Goal: Transaction & Acquisition: Purchase product/service

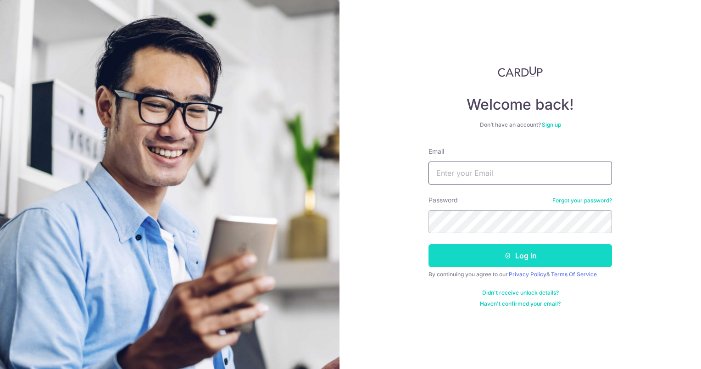
type input "[EMAIL_ADDRESS][DOMAIN_NAME]"
click at [500, 250] on button "Log in" at bounding box center [519, 255] width 183 height 23
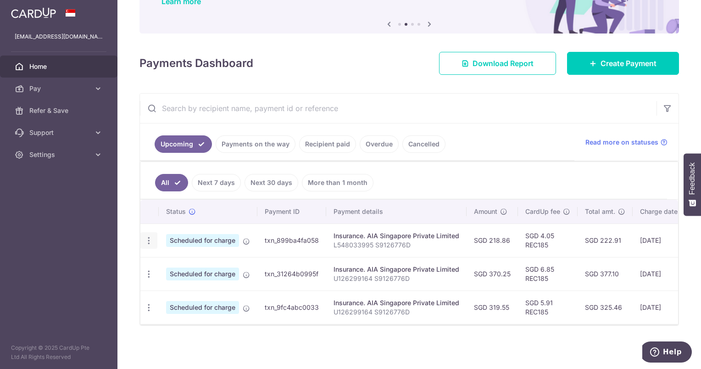
click at [152, 236] on icon "button" at bounding box center [149, 241] width 10 height 10
click at [157, 260] on icon at bounding box center [153, 265] width 11 height 11
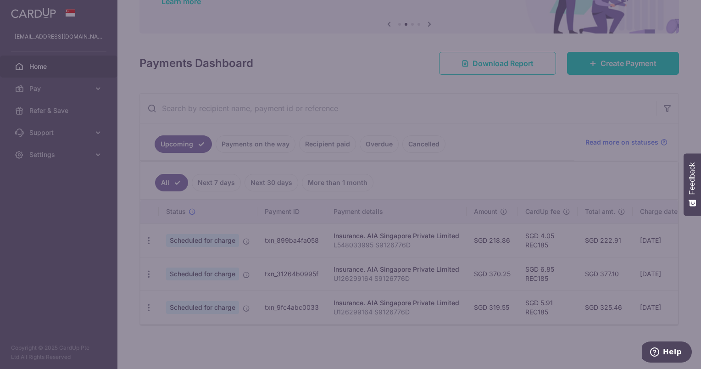
type input "REC185"
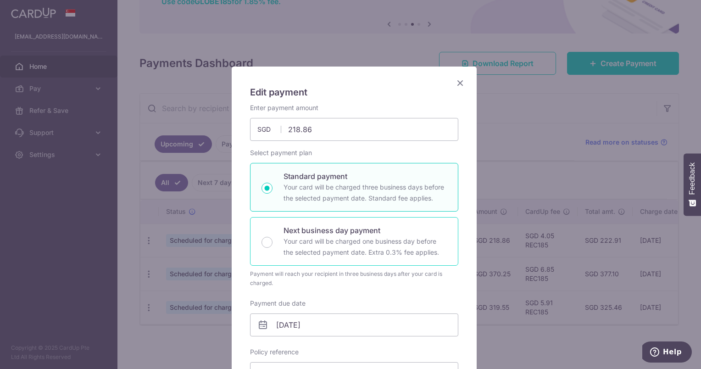
scroll to position [46, 0]
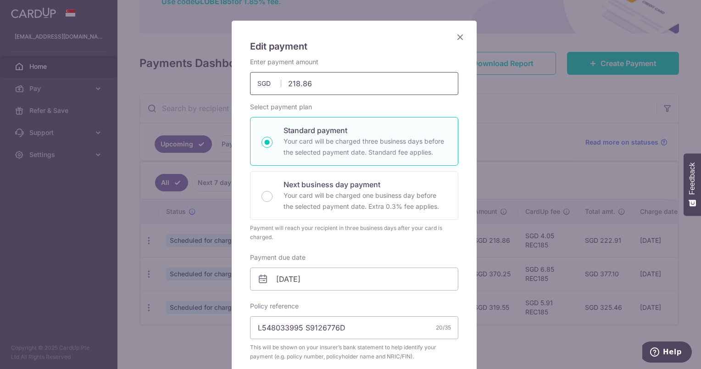
drag, startPoint x: 325, startPoint y: 84, endPoint x: 275, endPoint y: 86, distance: 50.0
click at [275, 86] on div "218.86 218.86 SGD" at bounding box center [354, 83] width 208 height 23
type input "237.86"
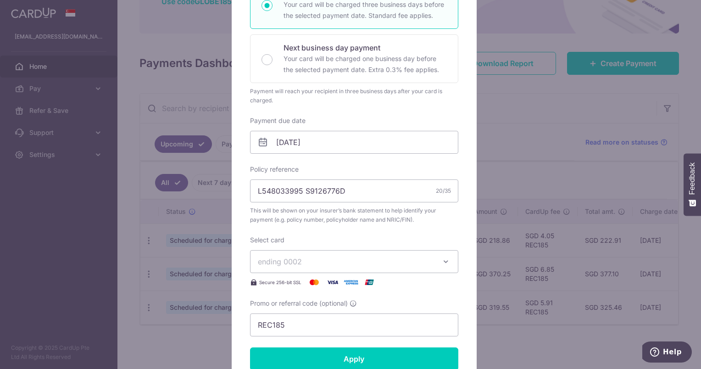
scroll to position [183, 0]
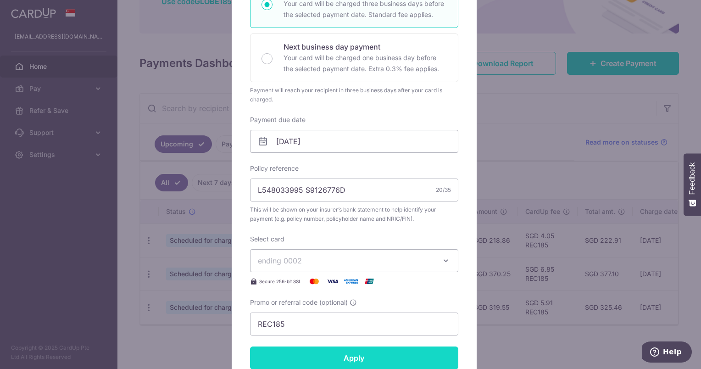
click at [301, 357] on input "Apply" at bounding box center [354, 357] width 208 height 23
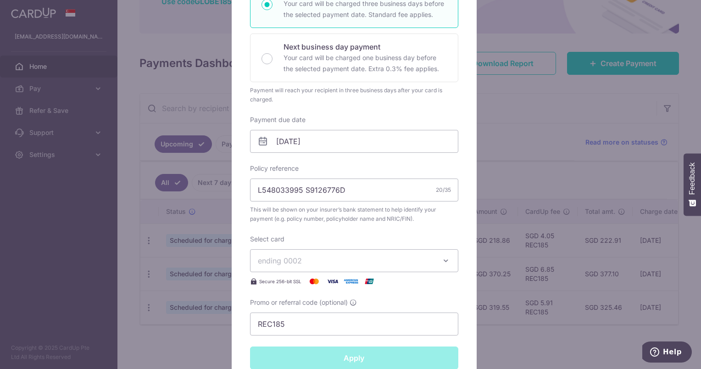
type input "Successfully Applied"
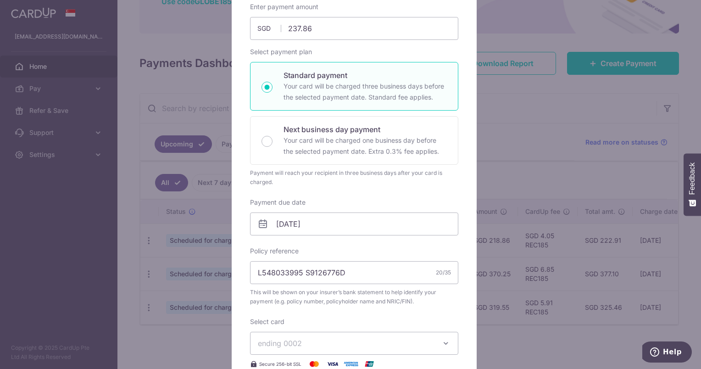
scroll to position [78, 0]
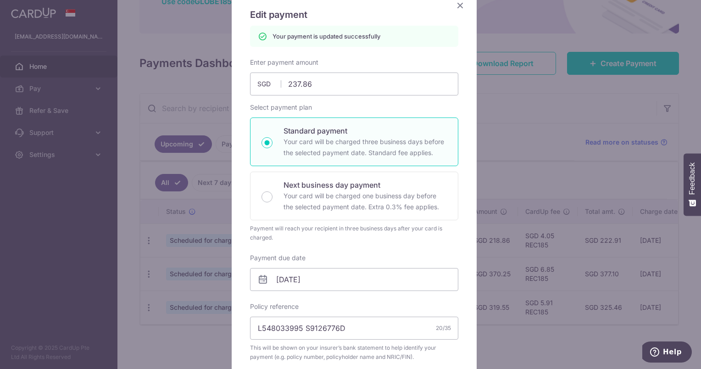
click at [454, 6] on icon "Close" at bounding box center [459, 5] width 11 height 11
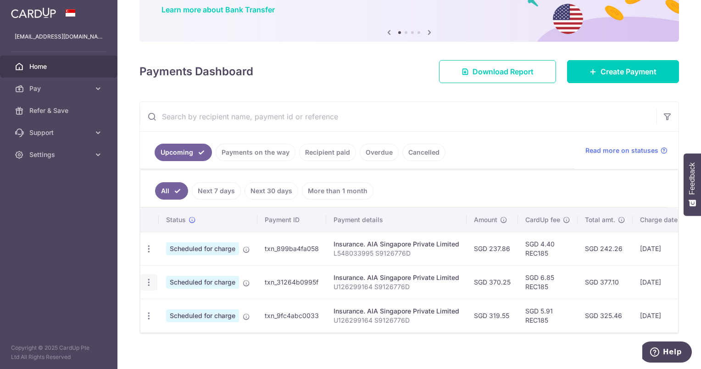
click at [144, 254] on icon "button" at bounding box center [149, 249] width 10 height 10
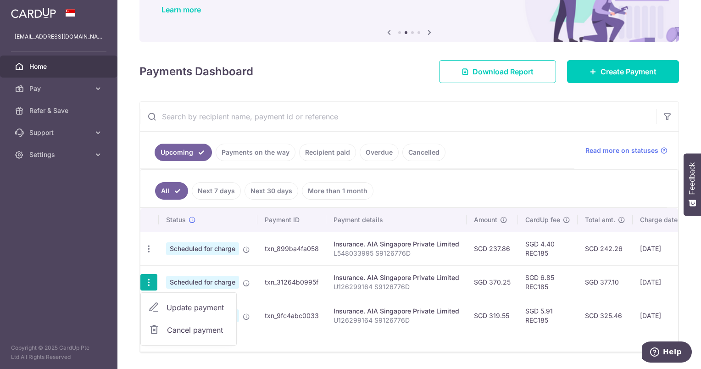
click at [169, 305] on span "Update payment" at bounding box center [197, 307] width 62 height 11
radio input "true"
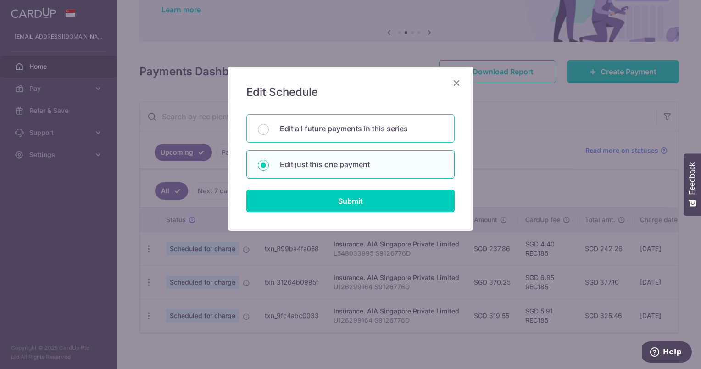
click at [318, 132] on p "Edit all future payments in this series" at bounding box center [361, 128] width 163 height 11
click at [269, 132] on input "Edit all future payments in this series" at bounding box center [263, 129] width 11 height 11
click at [327, 166] on p "Edit just this one payment" at bounding box center [361, 164] width 163 height 11
click at [269, 166] on input "Edit just this one payment" at bounding box center [263, 165] width 11 height 11
radio input "false"
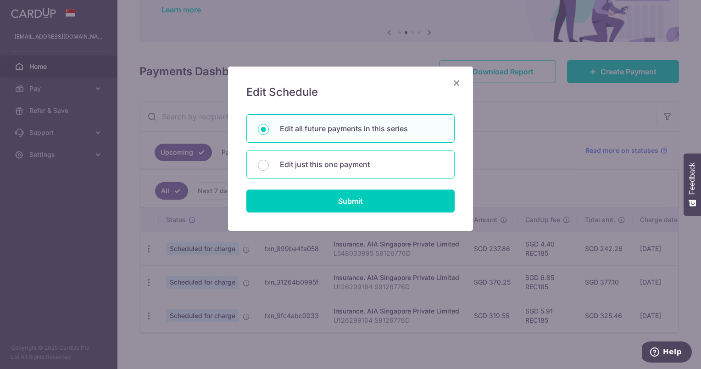
radio input "true"
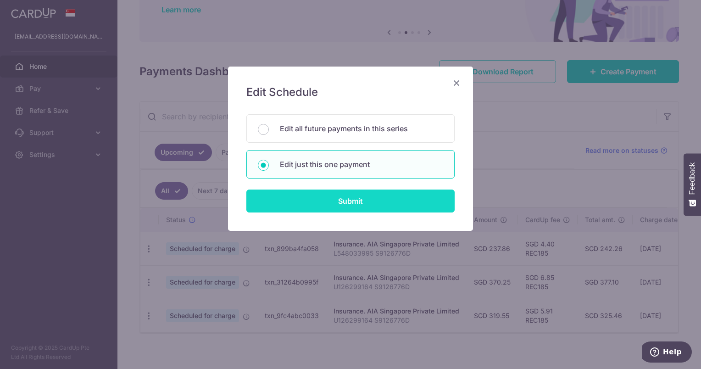
click at [328, 196] on input "Submit" at bounding box center [350, 200] width 208 height 23
radio input "true"
type input "370.25"
type input "[DATE]"
type input "U126299164 S9126776D"
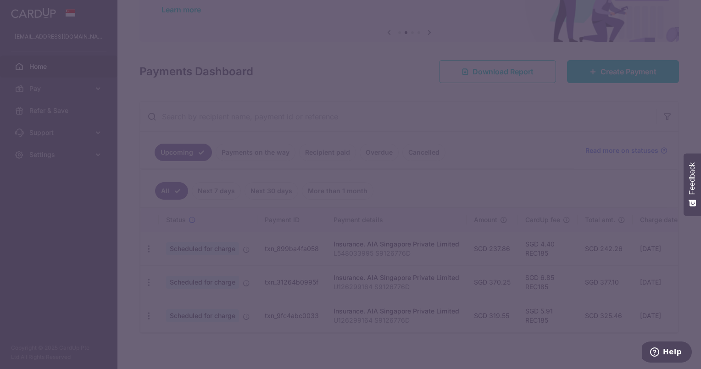
type input "REC185"
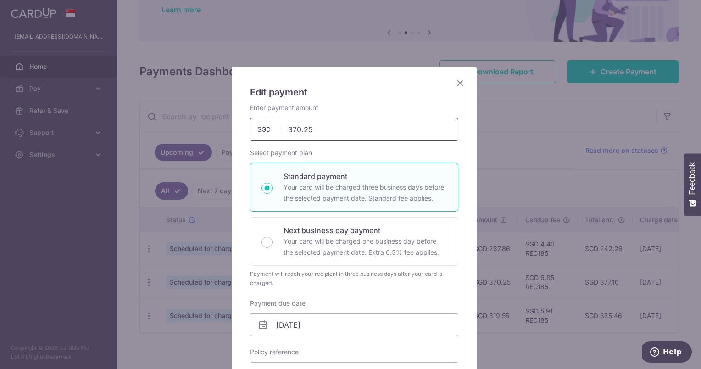
drag, startPoint x: 322, startPoint y: 128, endPoint x: 241, endPoint y: 134, distance: 80.9
click at [244, 134] on div "Enter payment amount 370.25 370.25 SGD To change the payment amount, please can…" at bounding box center [353, 122] width 219 height 38
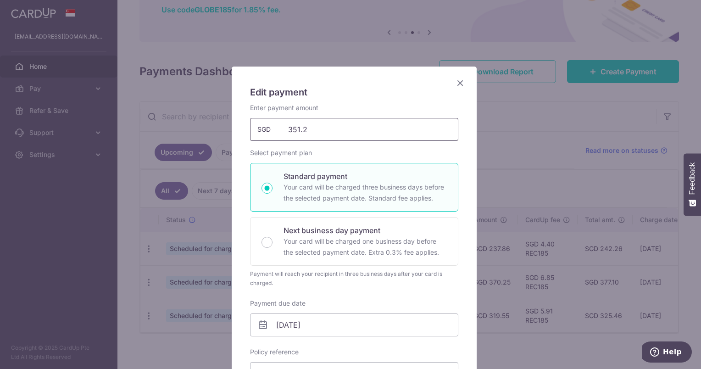
type input "351.25"
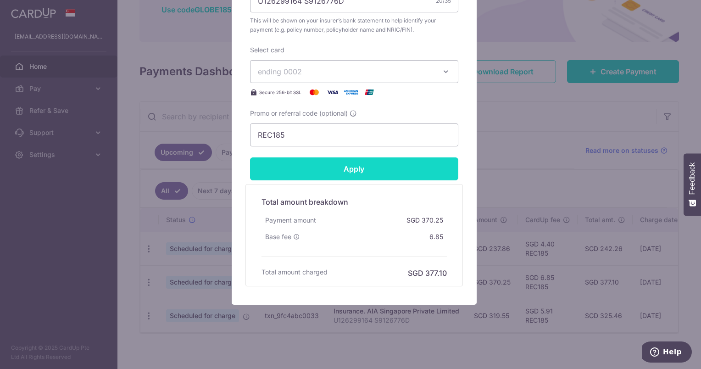
scroll to position [373, 0]
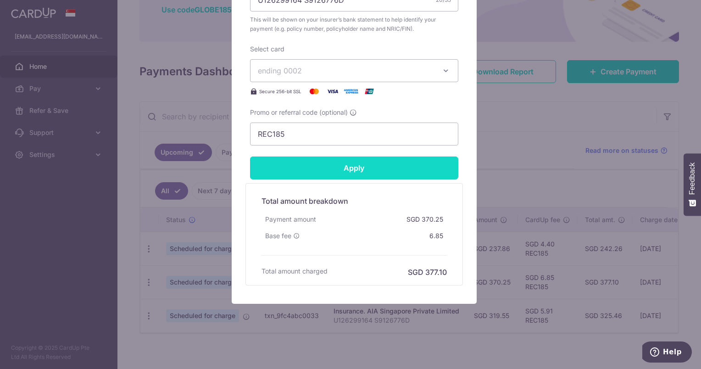
click at [337, 174] on input "Apply" at bounding box center [354, 167] width 208 height 23
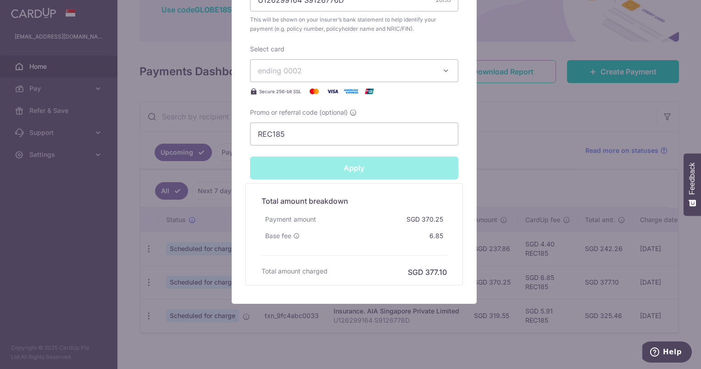
type input "Successfully Applied"
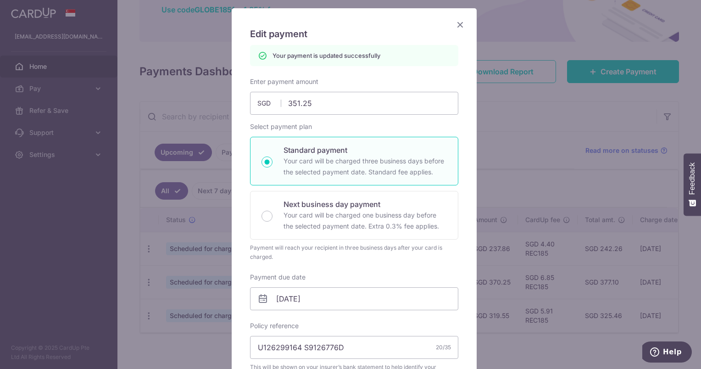
scroll to position [39, 0]
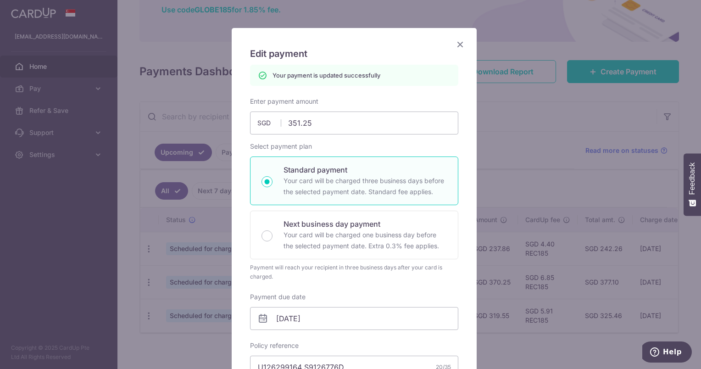
click at [454, 44] on icon "Close" at bounding box center [459, 44] width 11 height 11
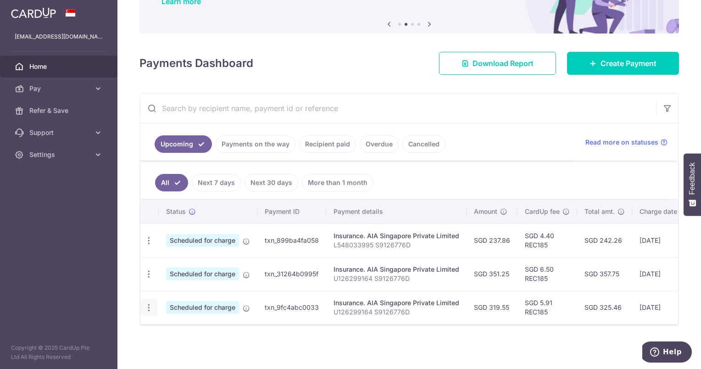
click at [150, 245] on icon "button" at bounding box center [149, 241] width 10 height 10
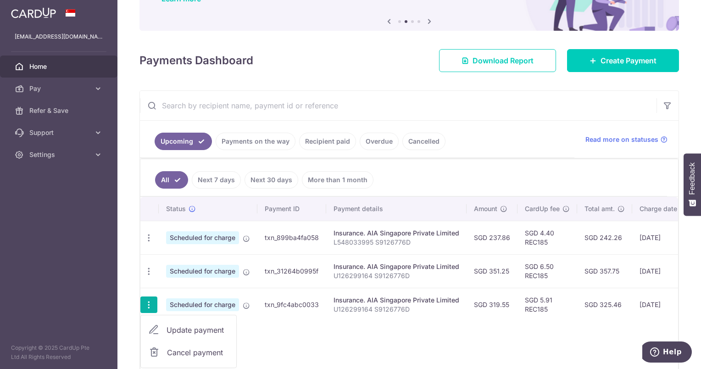
click at [159, 323] on link "Update payment" at bounding box center [188, 330] width 95 height 22
radio input "true"
type input "319.55"
type input "06/11/2025"
type input "U126299164 S9126776D"
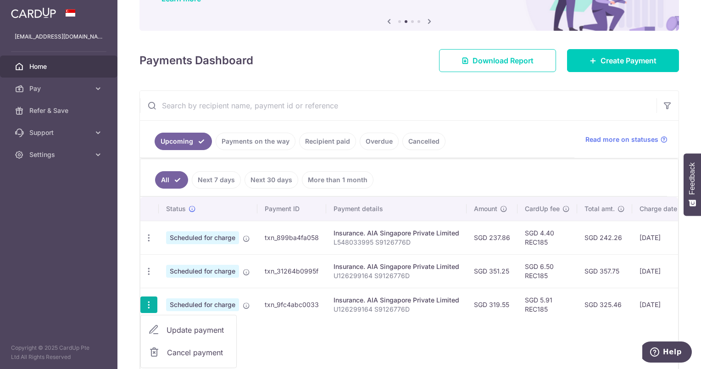
type input "REC185"
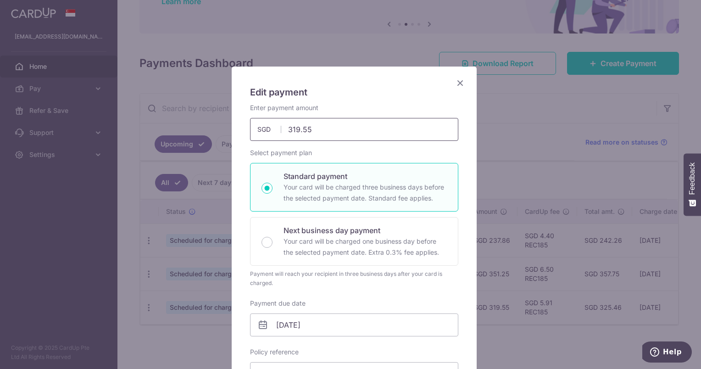
drag, startPoint x: 338, startPoint y: 133, endPoint x: 276, endPoint y: 130, distance: 62.0
click at [276, 130] on div "319.55 319.55 SGD" at bounding box center [354, 129] width 208 height 23
type input "589.11"
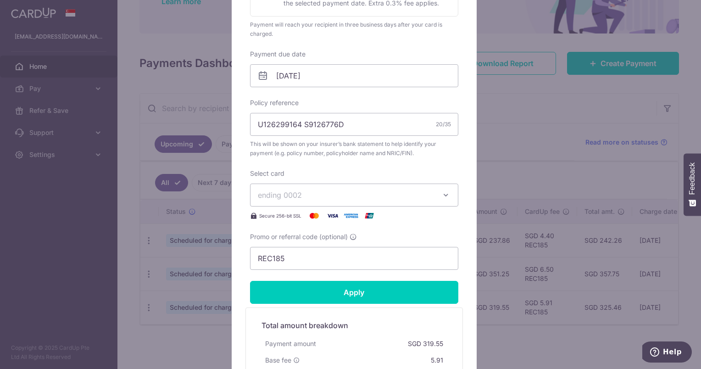
scroll to position [321, 0]
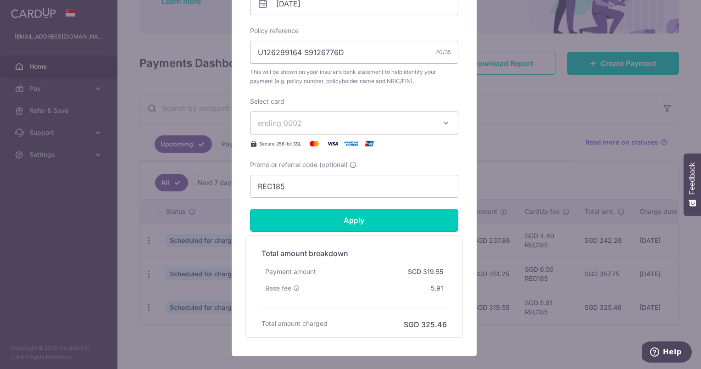
drag, startPoint x: 327, startPoint y: 222, endPoint x: 305, endPoint y: 235, distance: 25.7
click at [327, 222] on input "Apply" at bounding box center [354, 220] width 208 height 23
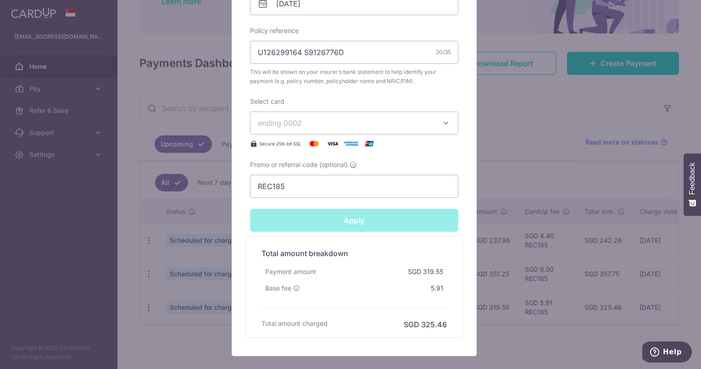
type input "Successfully Applied"
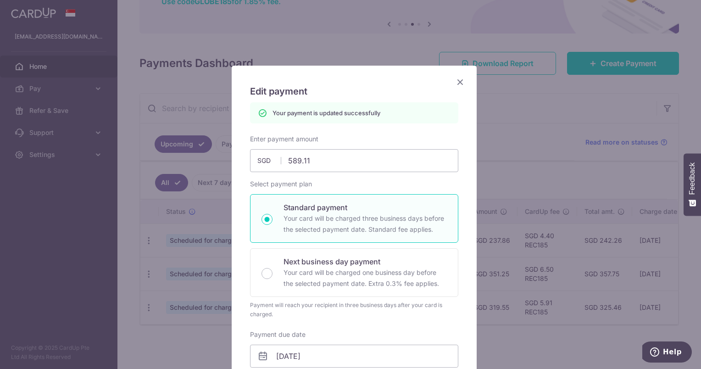
scroll to position [0, 0]
click at [454, 81] on icon "Close" at bounding box center [459, 82] width 11 height 11
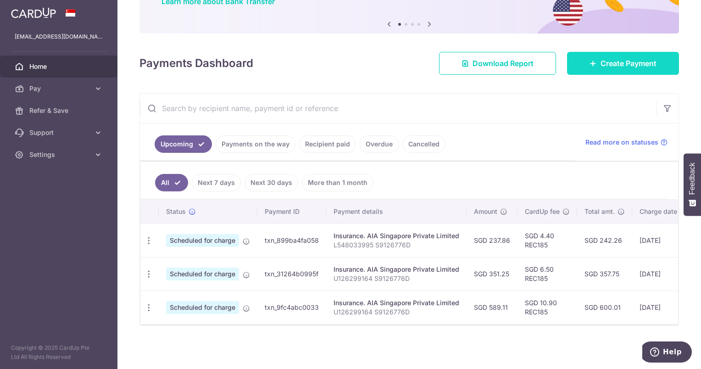
click at [575, 61] on link "Create Payment" at bounding box center [623, 63] width 112 height 23
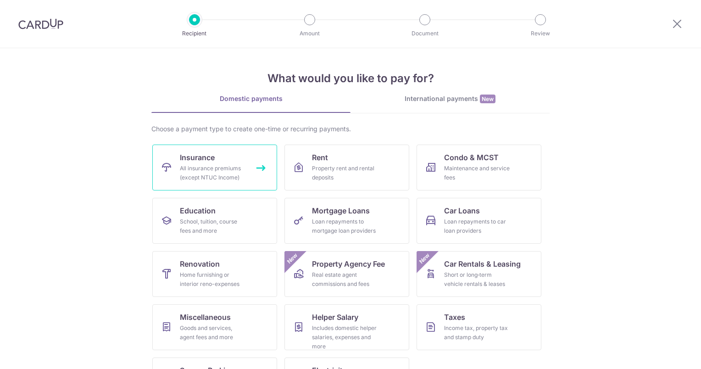
click at [199, 167] on div "All insurance premiums (except NTUC Income)" at bounding box center [213, 173] width 66 height 18
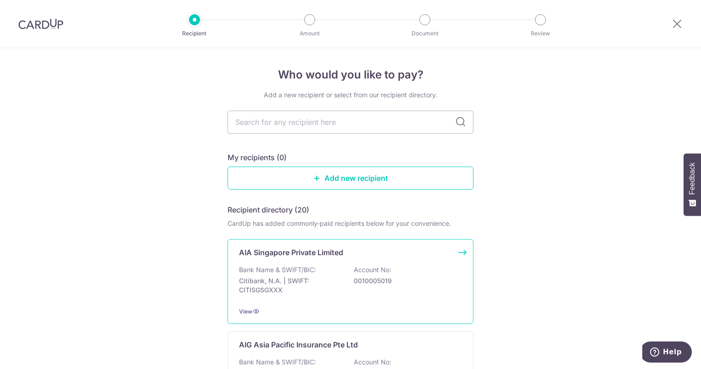
click at [283, 256] on p "AIA Singapore Private Limited" at bounding box center [291, 252] width 104 height 11
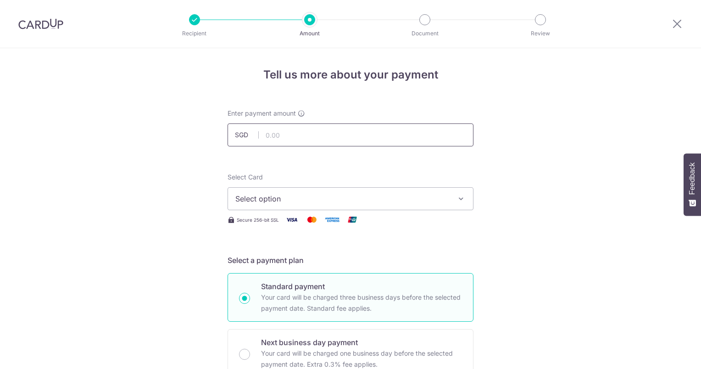
click at [294, 141] on input "text" at bounding box center [350, 134] width 246 height 23
type input "589.11"
click at [309, 203] on span "Select option" at bounding box center [342, 198] width 214 height 11
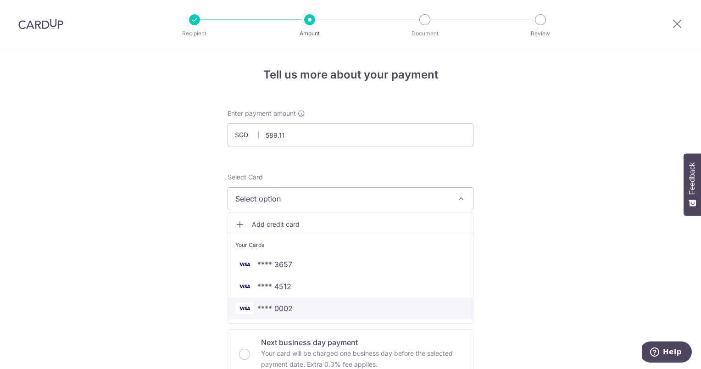
click at [293, 309] on span "**** 0002" at bounding box center [350, 308] width 230 height 11
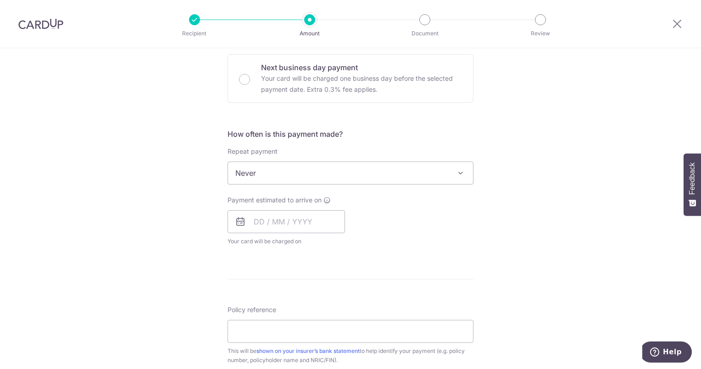
scroll to position [275, 0]
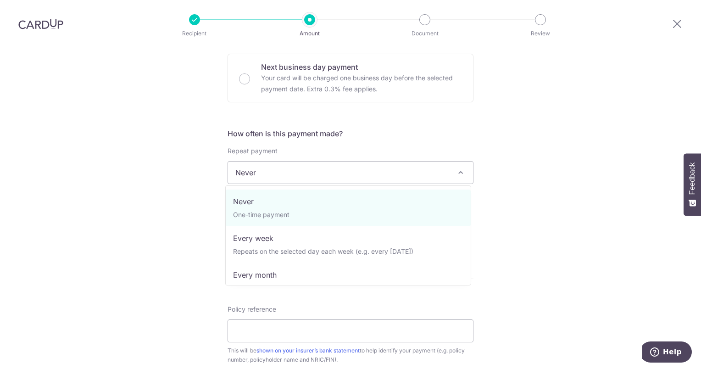
click at [286, 168] on span "Never" at bounding box center [350, 172] width 245 height 22
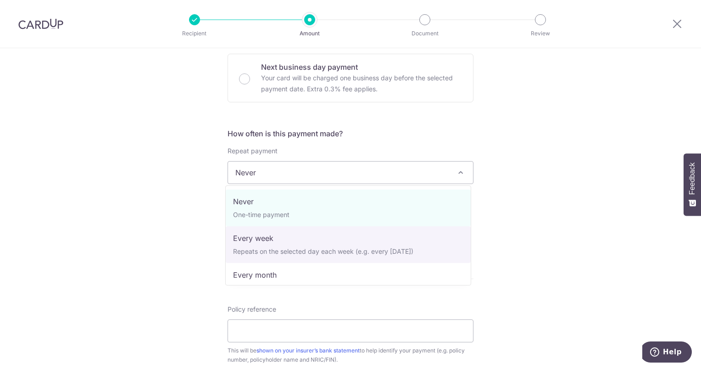
scroll to position [46, 0]
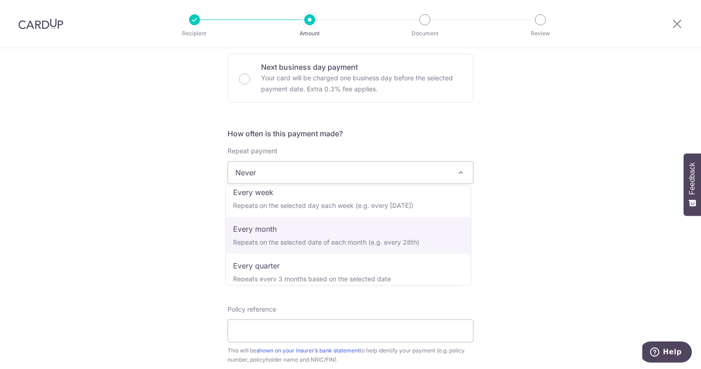
select select "3"
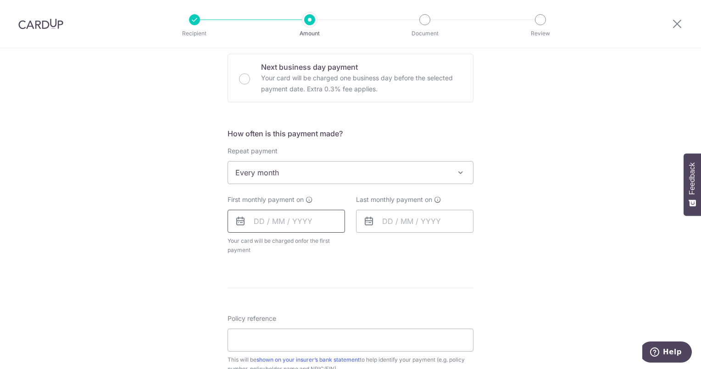
click at [284, 211] on input "text" at bounding box center [285, 221] width 117 height 23
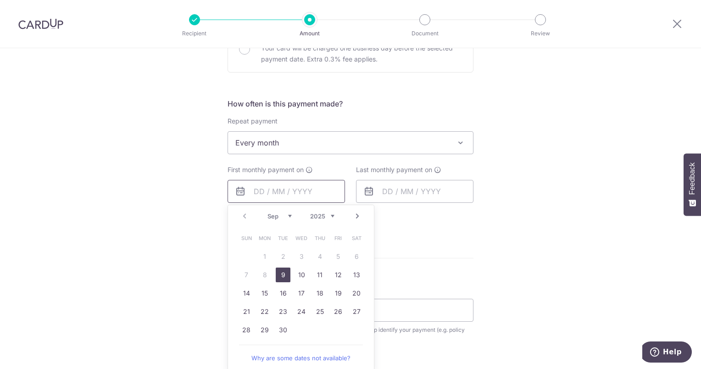
scroll to position [321, 0]
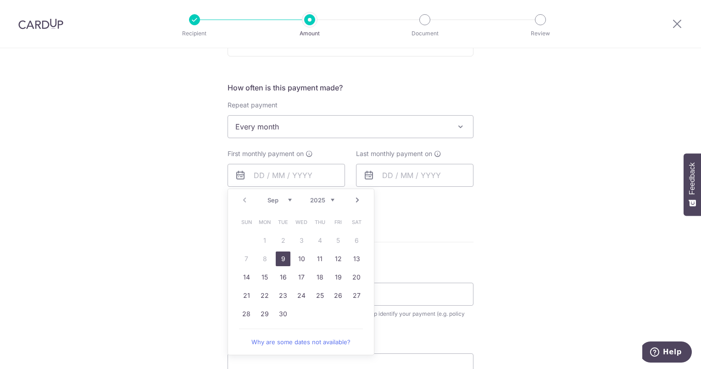
click at [358, 199] on link "Next" at bounding box center [357, 199] width 11 height 11
click at [320, 241] on link "4" at bounding box center [319, 240] width 15 height 15
type input "[DATE]"
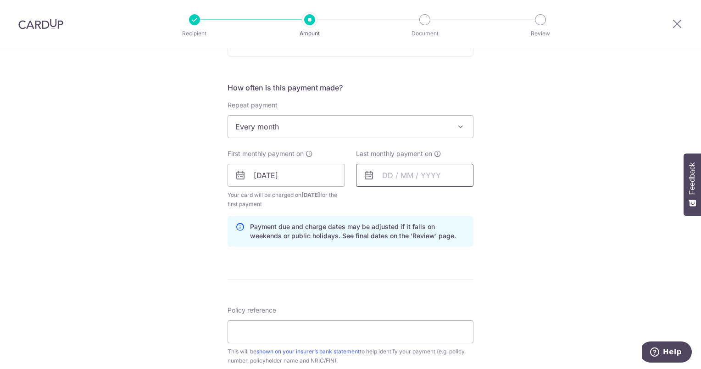
click at [384, 176] on input "text" at bounding box center [414, 175] width 117 height 23
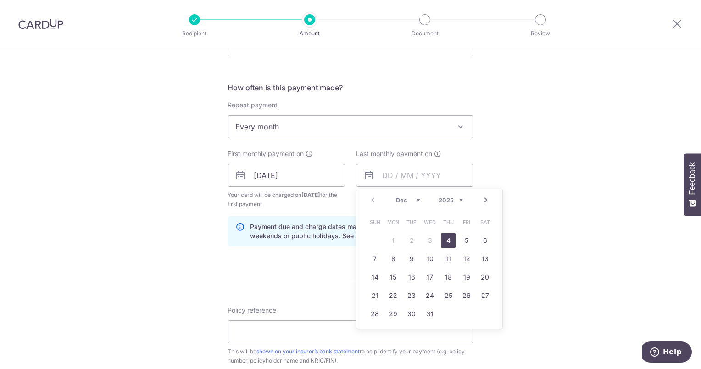
click at [482, 200] on link "Next" at bounding box center [485, 199] width 11 height 11
click at [427, 258] on link "11" at bounding box center [429, 258] width 15 height 15
type input "11/03/2026"
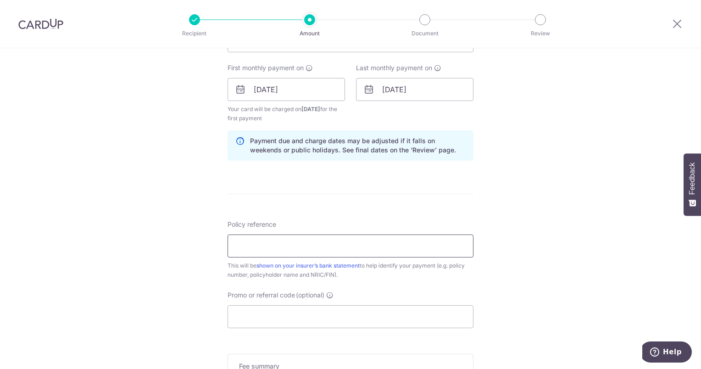
scroll to position [413, 0]
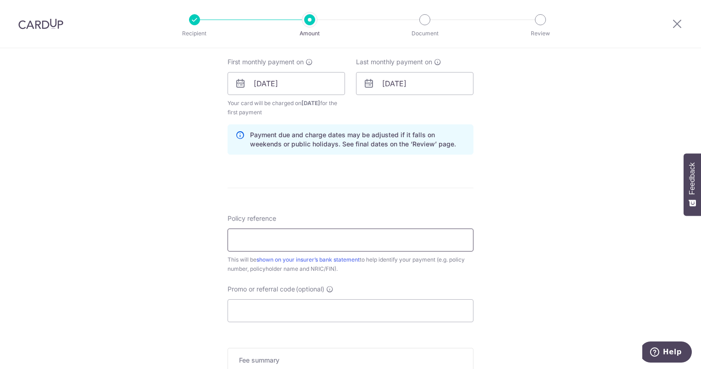
click at [275, 241] on input "Policy reference" at bounding box center [350, 239] width 246 height 23
type input "U126299164 S9126776D"
type input "REC185"
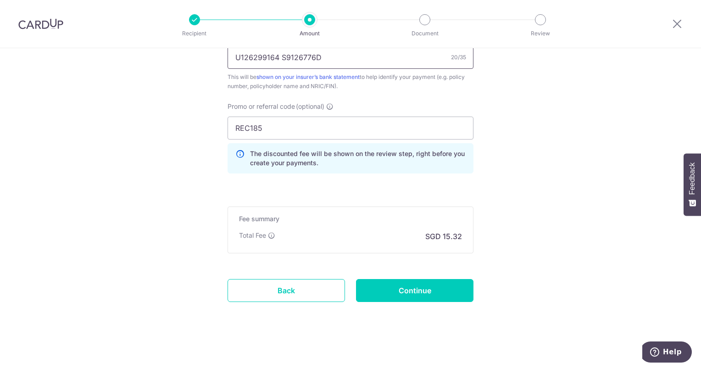
scroll to position [596, 0]
click at [386, 278] on input "Continue" at bounding box center [414, 289] width 117 height 23
type input "Create Schedule"
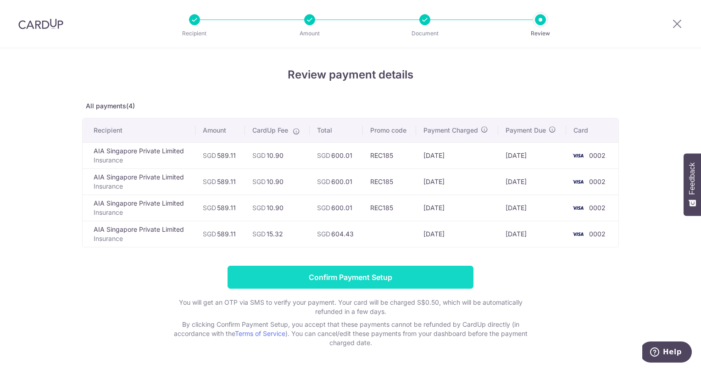
click at [355, 271] on input "Confirm Payment Setup" at bounding box center [350, 277] width 246 height 23
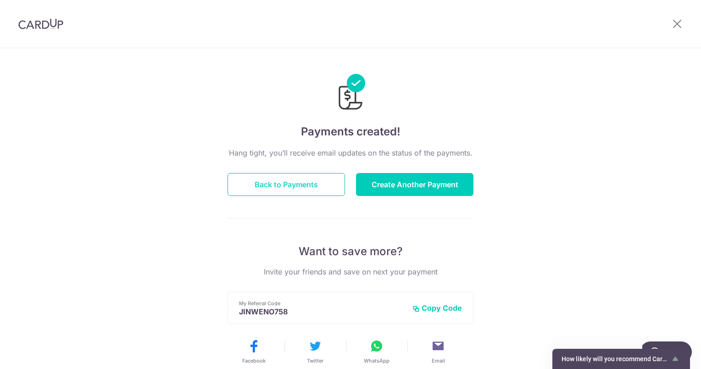
click at [302, 194] on button "Back to Payments" at bounding box center [285, 184] width 117 height 23
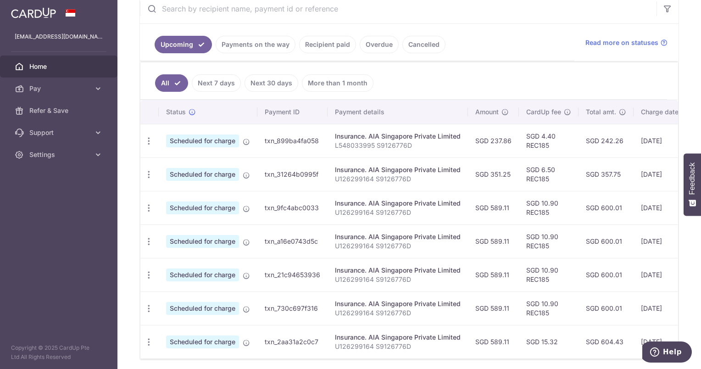
scroll to position [220, 0]
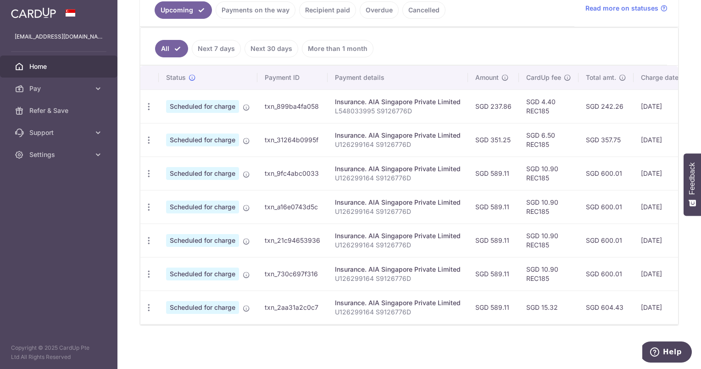
click at [156, 236] on td "Update payment Cancel payment" at bounding box center [149, 239] width 18 height 33
click at [150, 111] on icon "button" at bounding box center [149, 107] width 10 height 10
click at [159, 285] on icon at bounding box center [154, 288] width 11 height 11
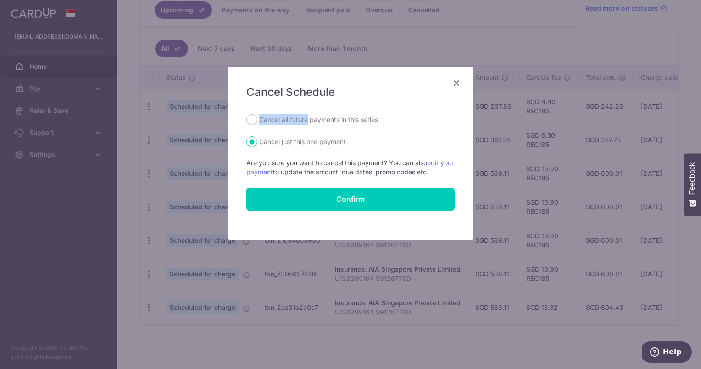
click at [307, 114] on div "Cancel Schedule Cancel all future payments in this series Cancel just this one …" at bounding box center [350, 152] width 245 height 173
drag, startPoint x: 307, startPoint y: 114, endPoint x: 280, endPoint y: 120, distance: 27.4
click at [280, 120] on label "Cancel all future payments in this series" at bounding box center [318, 119] width 119 height 11
click at [257, 120] on input "Cancel all future payments in this series" at bounding box center [251, 119] width 11 height 11
radio input "true"
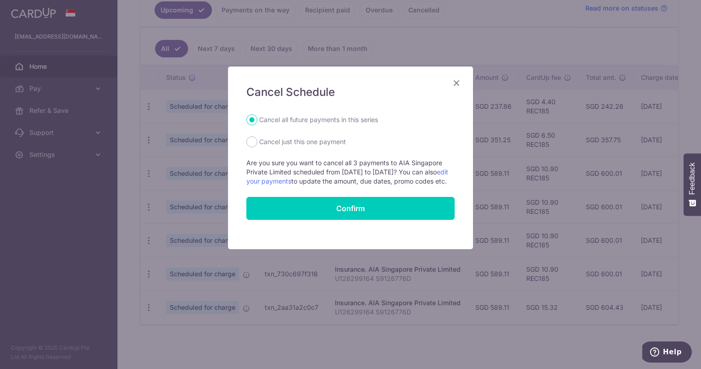
click at [274, 136] on label "Cancel just this one payment" at bounding box center [302, 141] width 87 height 11
click at [257, 136] on input "Cancel just this one payment" at bounding box center [251, 141] width 11 height 11
radio input "true"
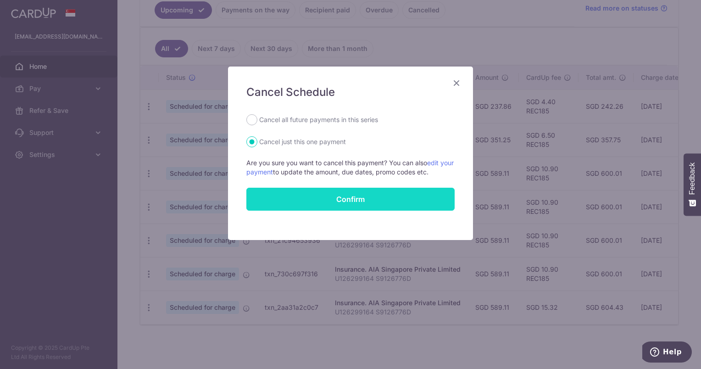
click at [279, 200] on button "Confirm" at bounding box center [350, 199] width 208 height 23
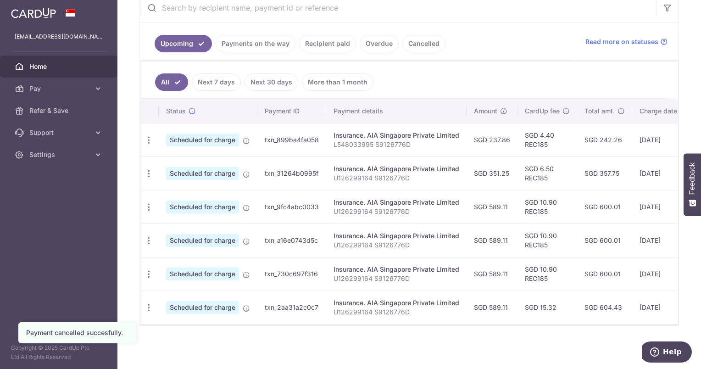
scroll to position [187, 0]
click at [151, 145] on icon "button" at bounding box center [149, 140] width 10 height 10
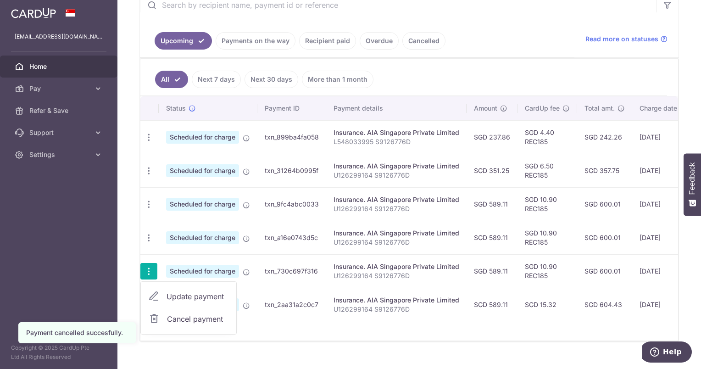
click at [161, 315] on link "Cancel payment" at bounding box center [188, 318] width 95 height 23
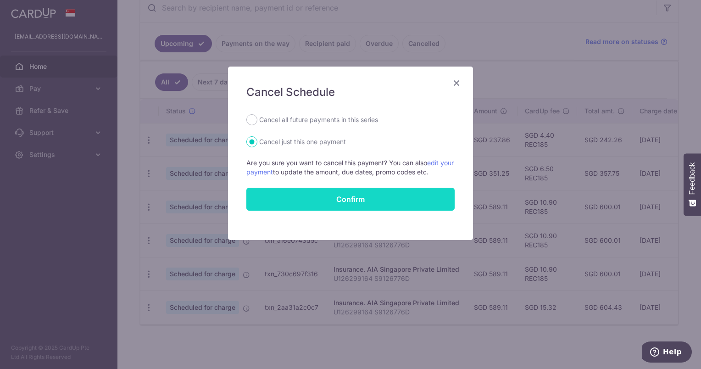
click at [299, 207] on button "Confirm" at bounding box center [350, 199] width 208 height 23
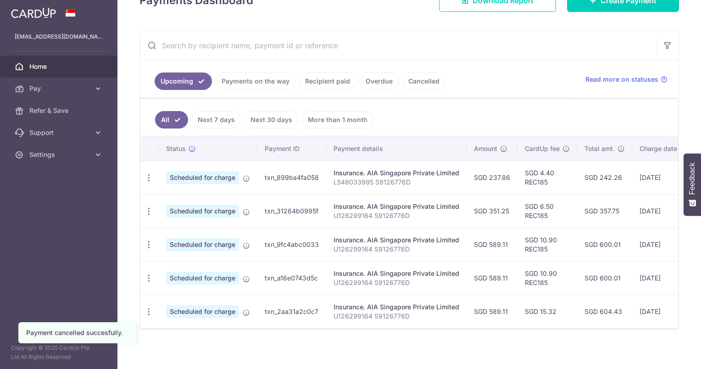
scroll to position [154, 0]
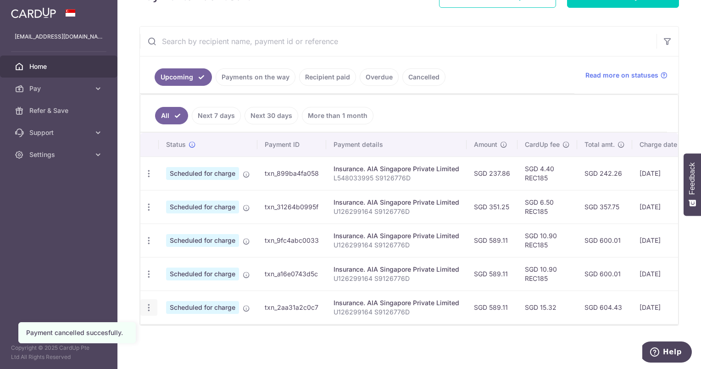
click at [150, 178] on icon "button" at bounding box center [149, 174] width 10 height 10
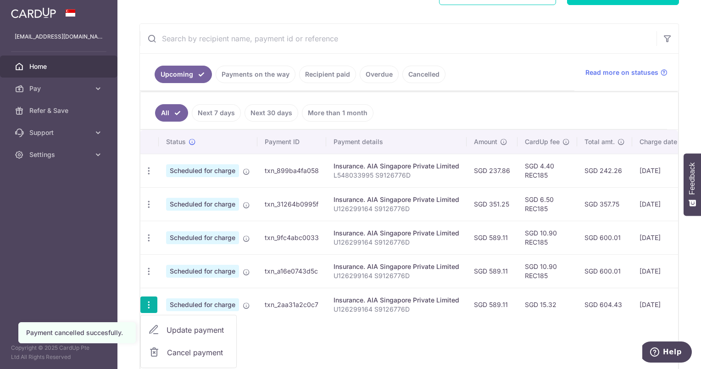
click at [162, 347] on link "Cancel payment" at bounding box center [188, 352] width 95 height 23
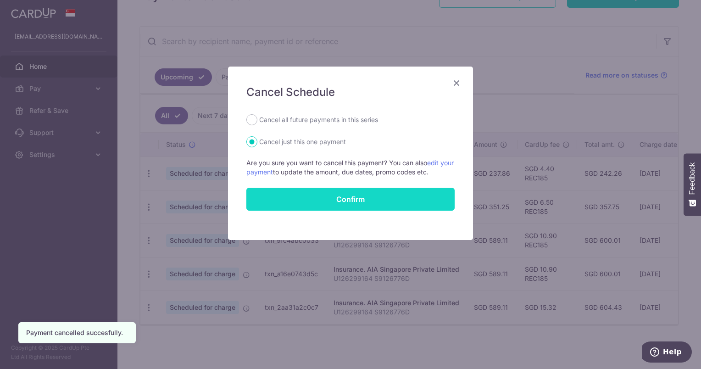
click at [382, 193] on button "Confirm" at bounding box center [350, 199] width 208 height 23
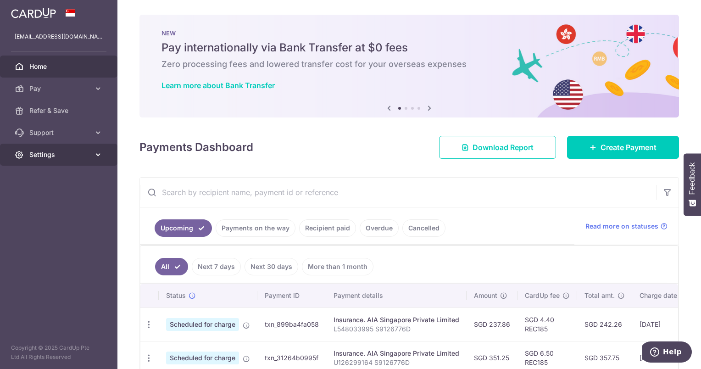
click at [67, 159] on link "Settings" at bounding box center [58, 155] width 117 height 22
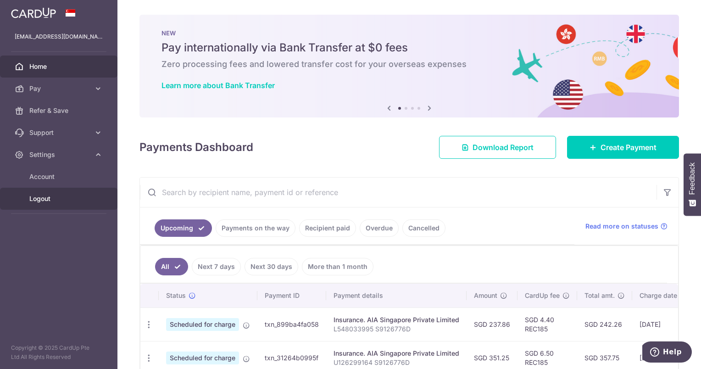
click at [63, 198] on span "Logout" at bounding box center [59, 198] width 61 height 9
